Goal: Transaction & Acquisition: Subscribe to service/newsletter

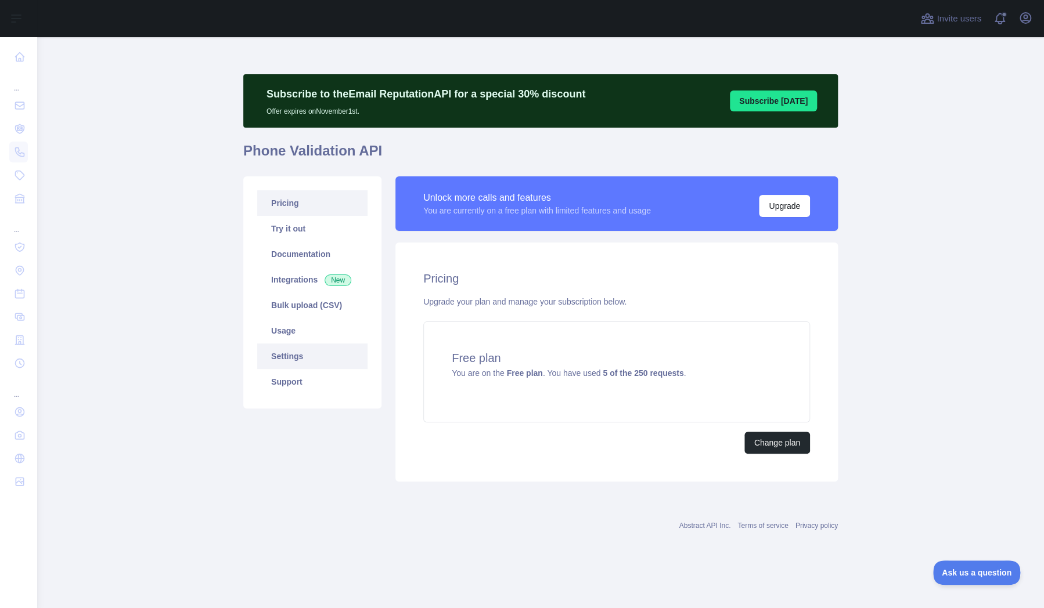
click at [288, 355] on link "Settings" at bounding box center [312, 357] width 110 height 26
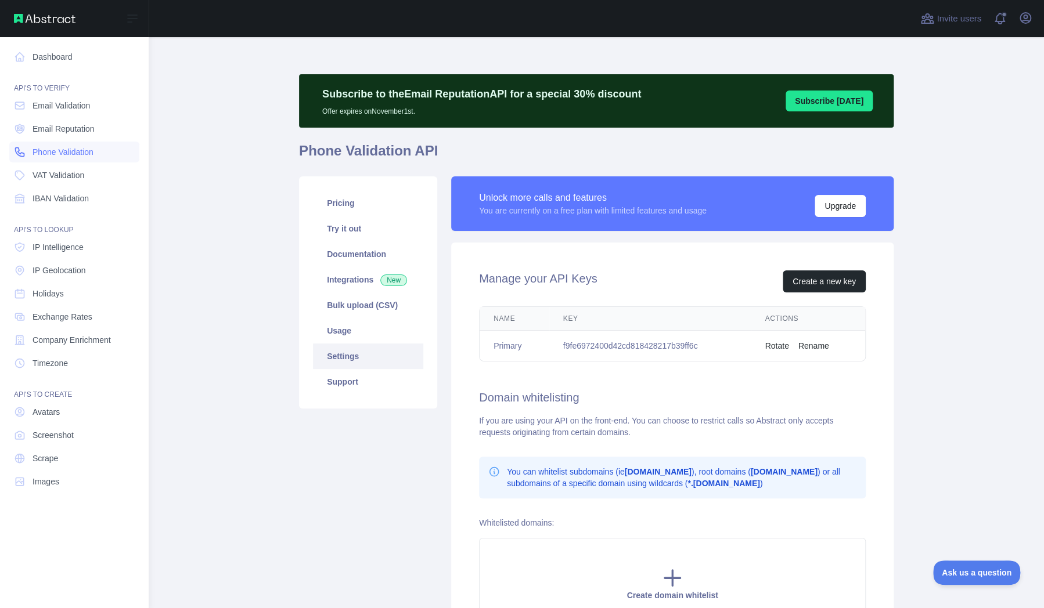
click at [53, 158] on link "Phone Validation" at bounding box center [74, 152] width 130 height 21
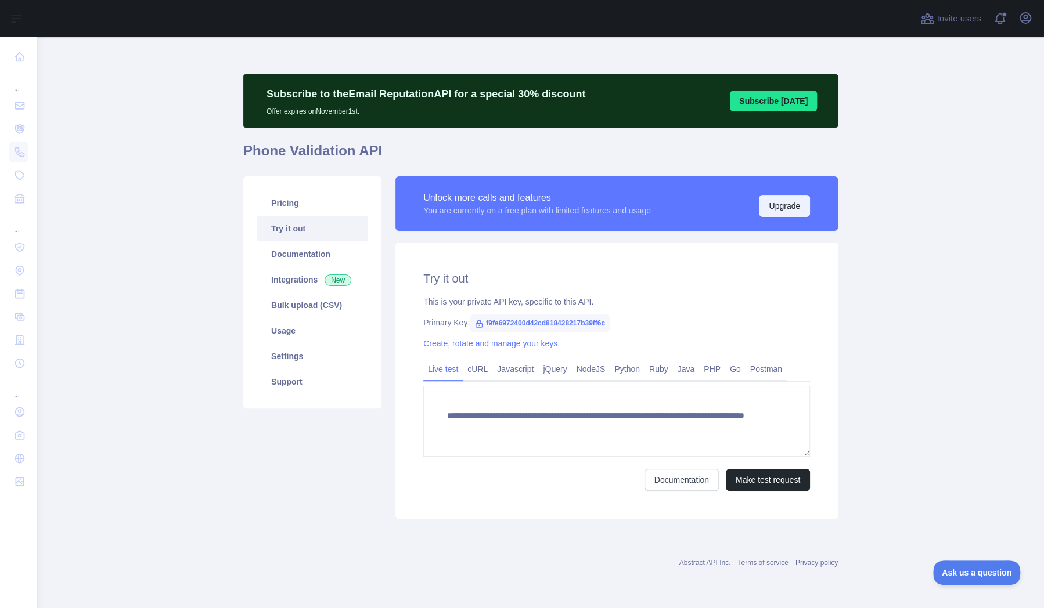
click at [778, 205] on button "Upgrade" at bounding box center [784, 206] width 51 height 22
